Goal: Navigation & Orientation: Find specific page/section

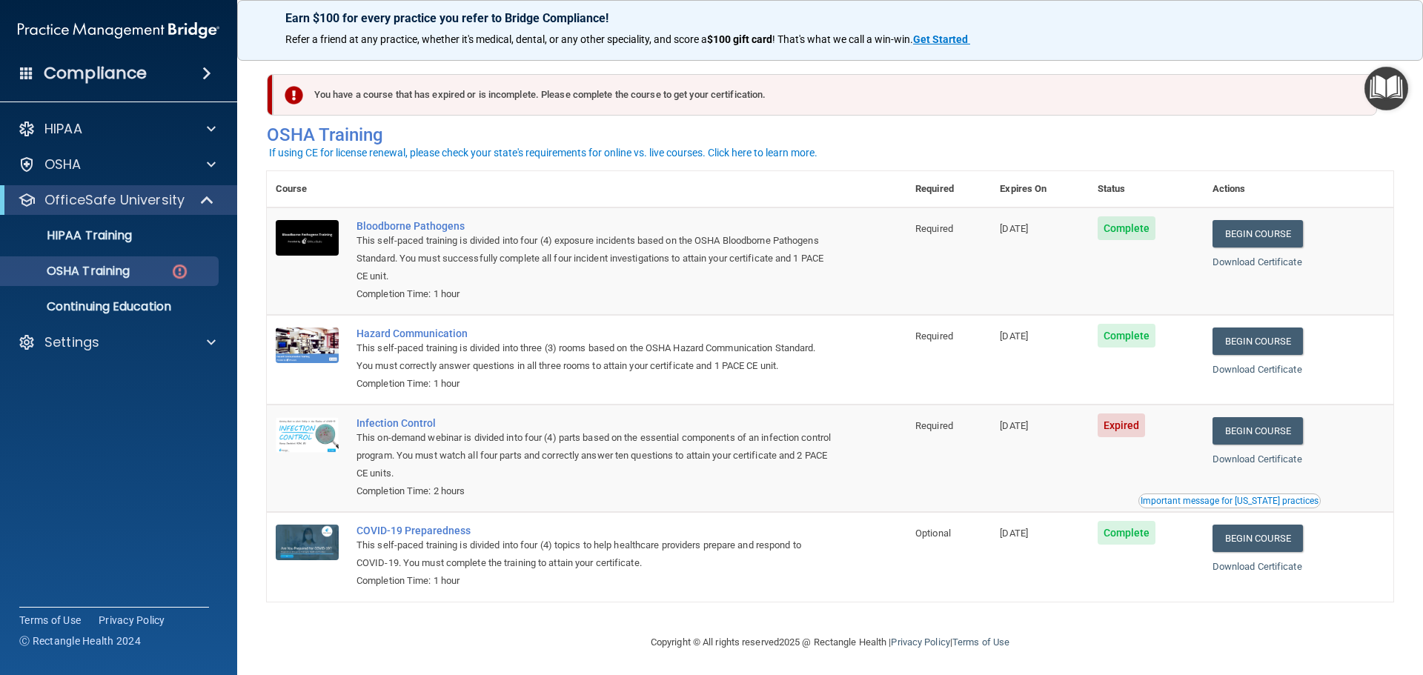
scroll to position [7, 0]
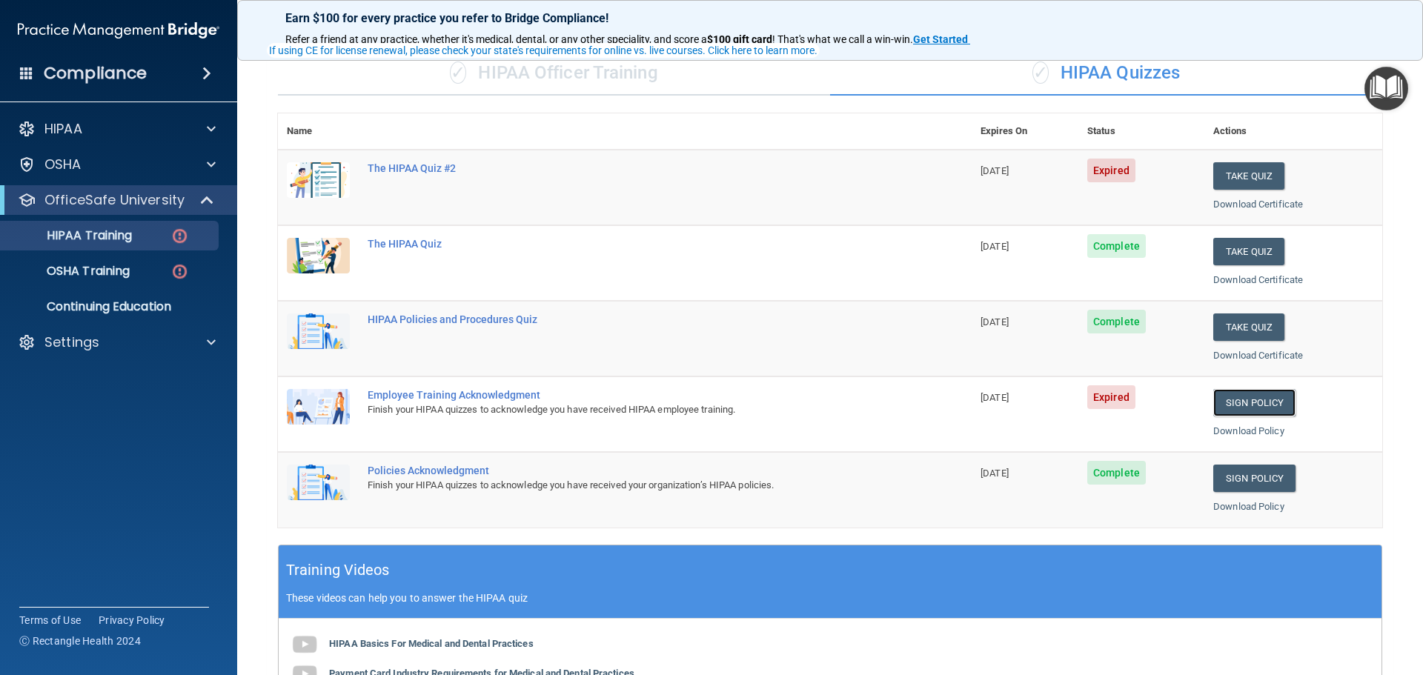
scroll to position [148, 0]
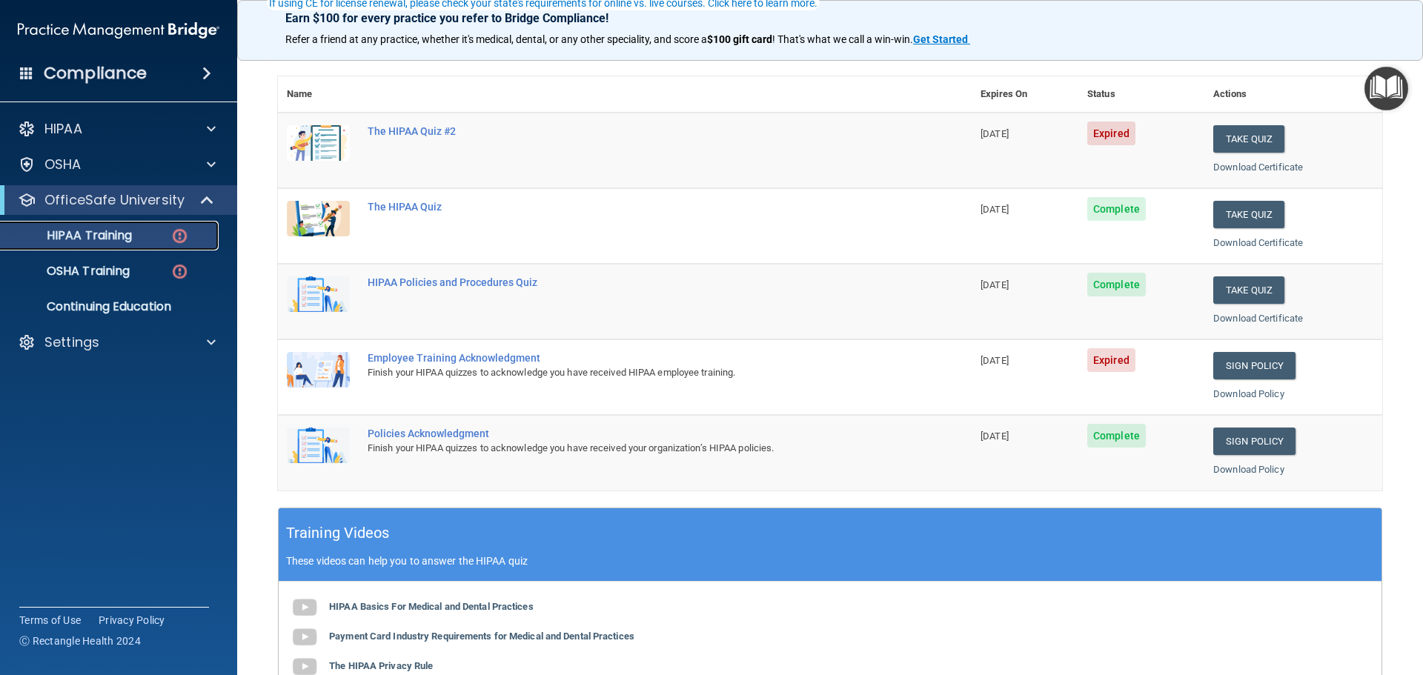
click at [167, 239] on div "HIPAA Training" at bounding box center [111, 235] width 202 height 15
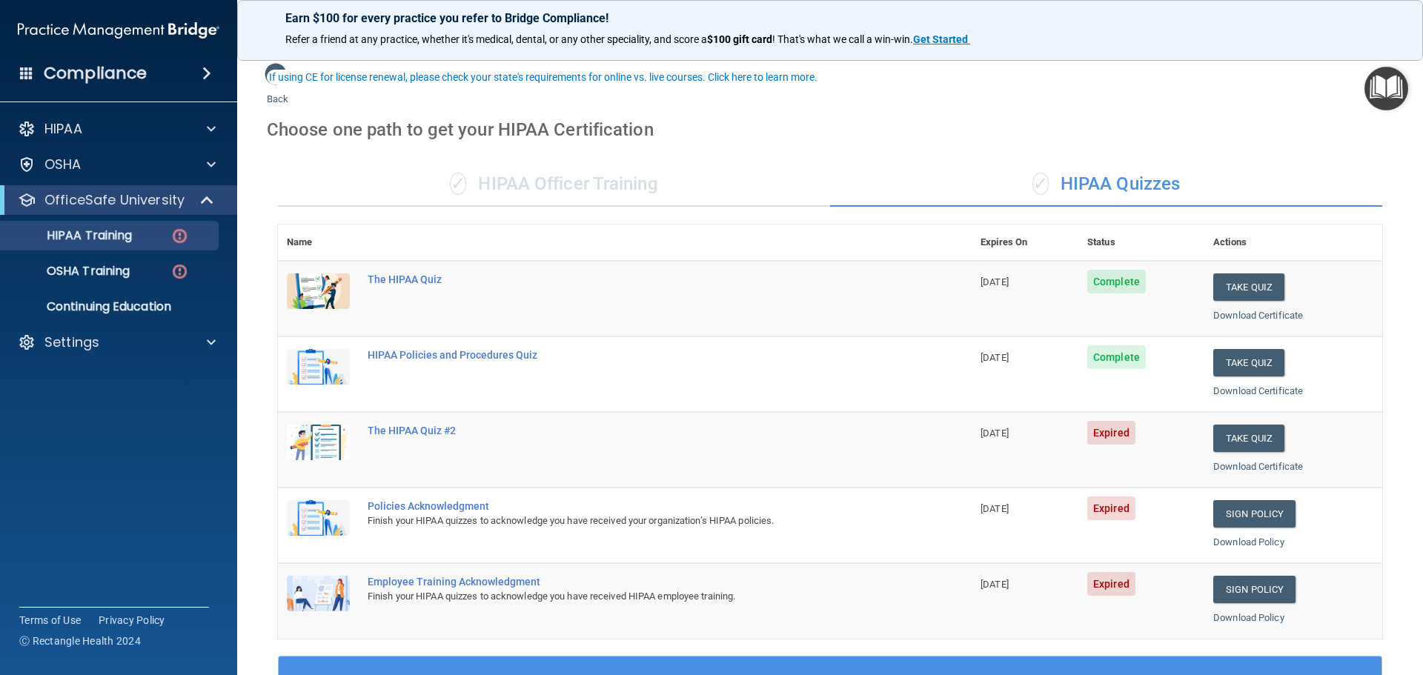
scroll to position [74, 0]
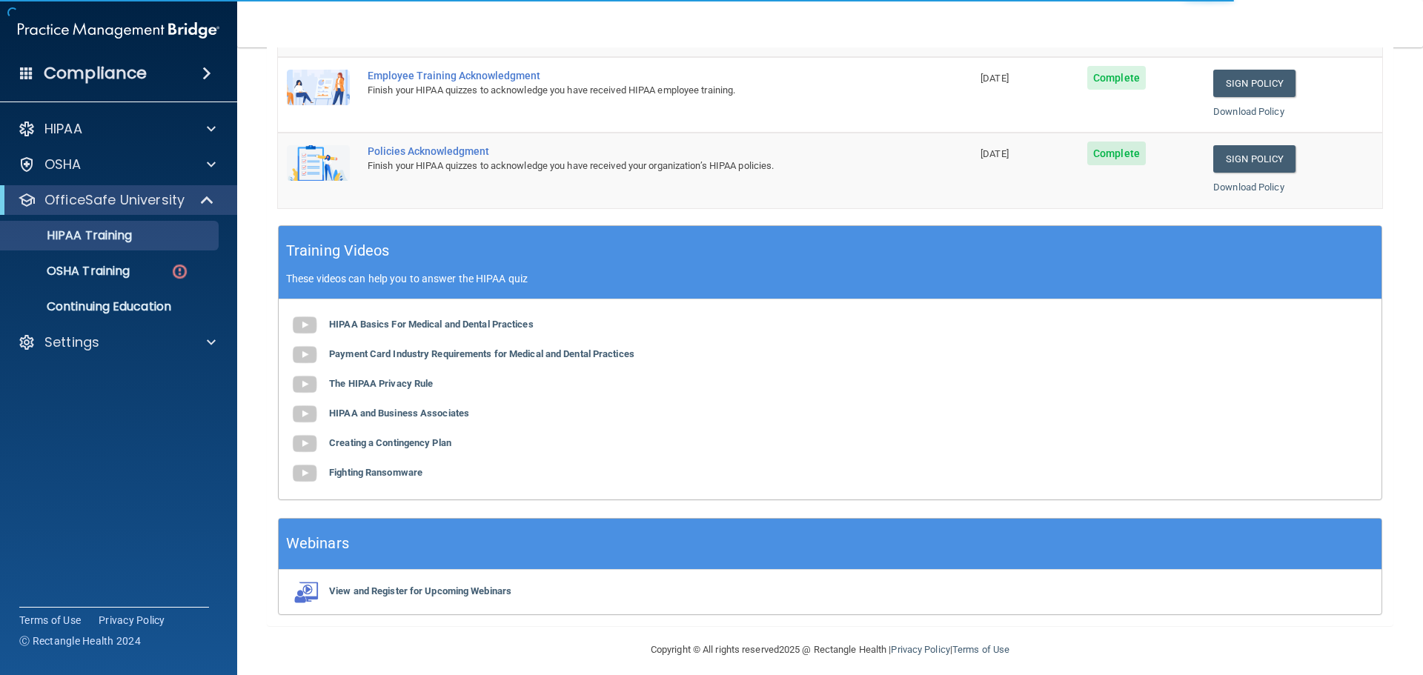
scroll to position [441, 0]
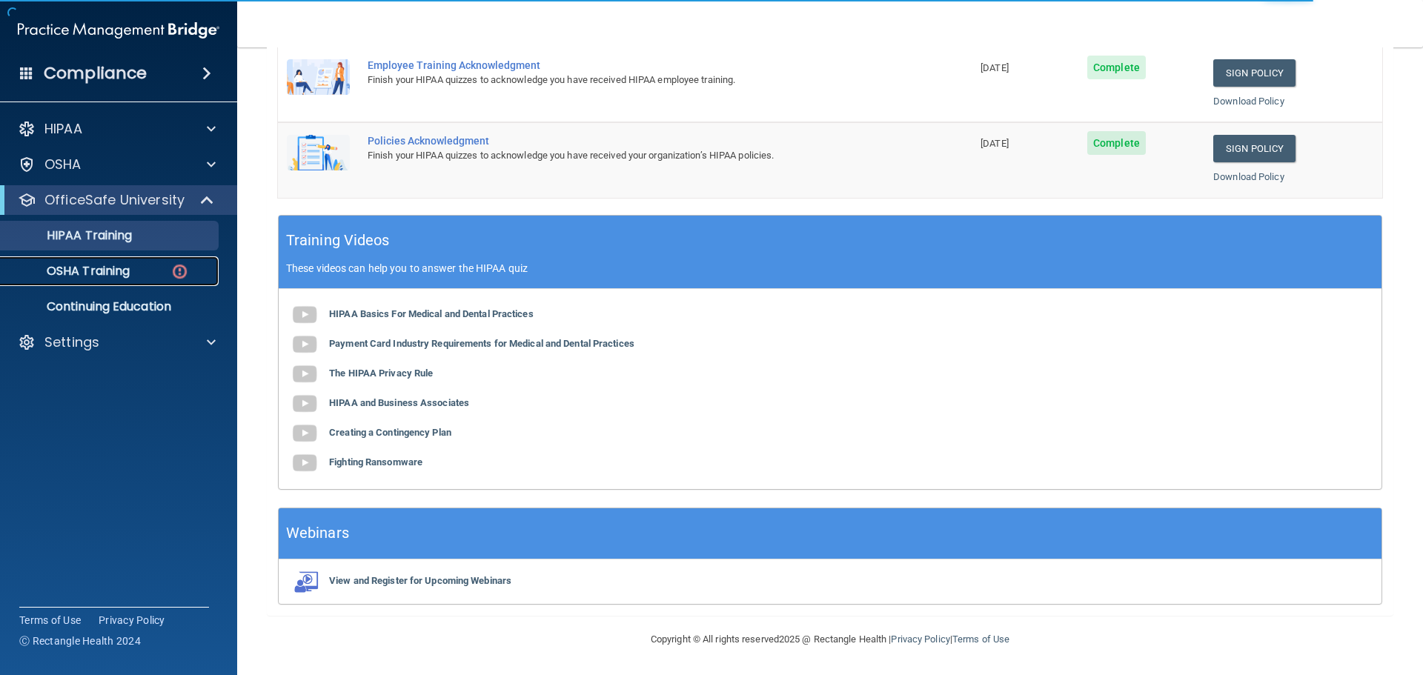
click at [153, 268] on div "OSHA Training" at bounding box center [111, 271] width 202 height 15
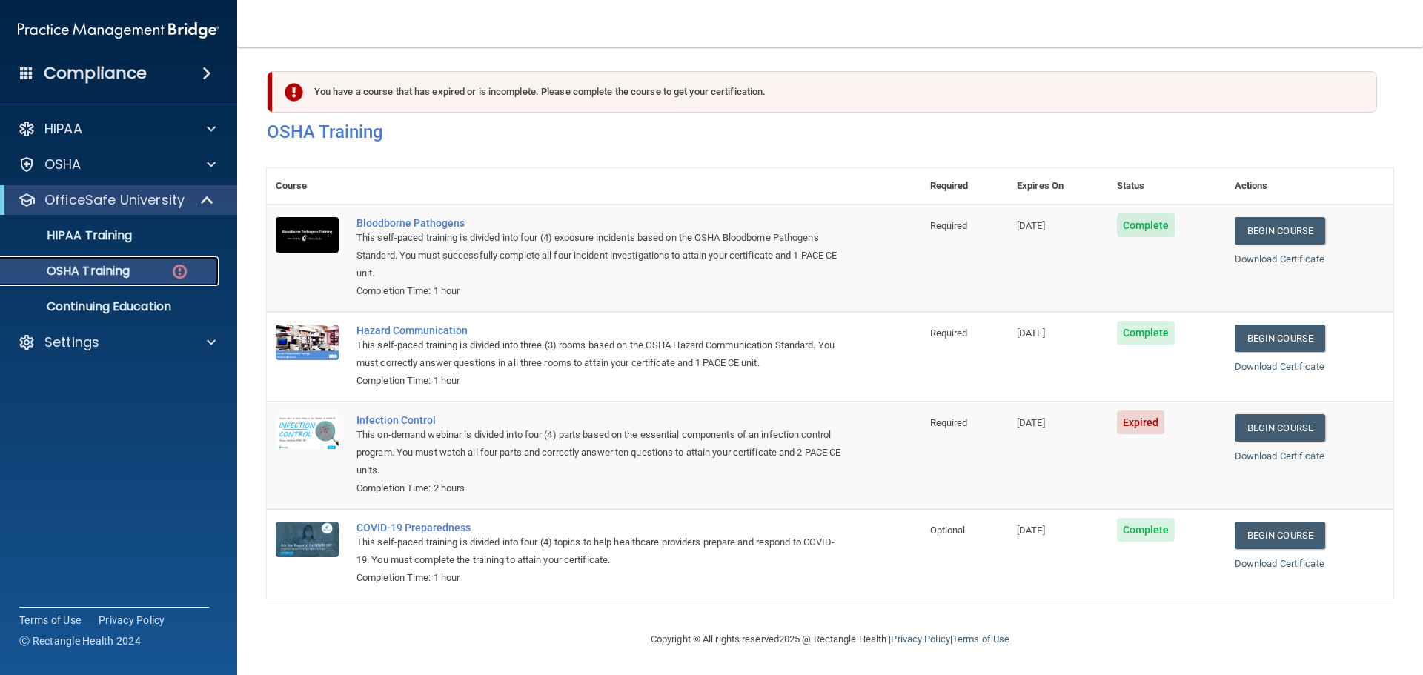
scroll to position [7, 0]
click at [130, 311] on p "Continuing Education" at bounding box center [111, 306] width 202 height 15
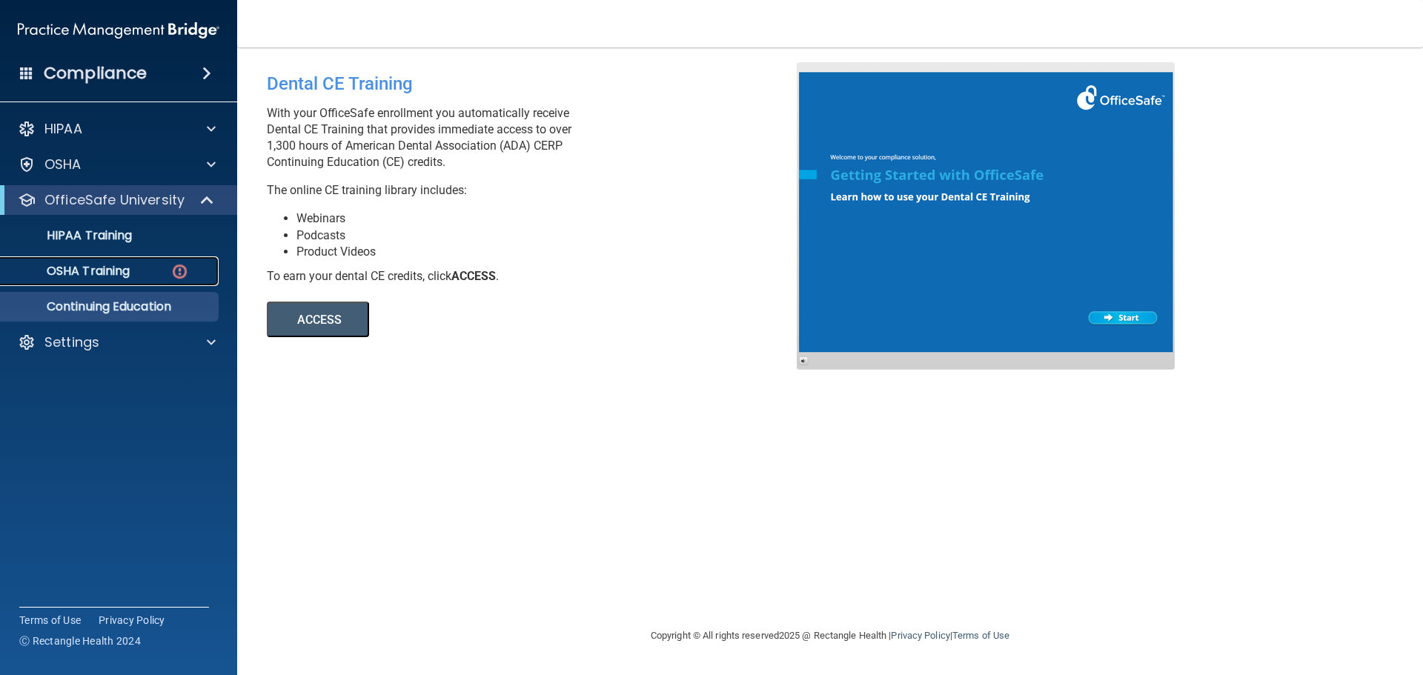
click at [145, 270] on div "OSHA Training" at bounding box center [111, 271] width 202 height 15
